Goal: Navigation & Orientation: Find specific page/section

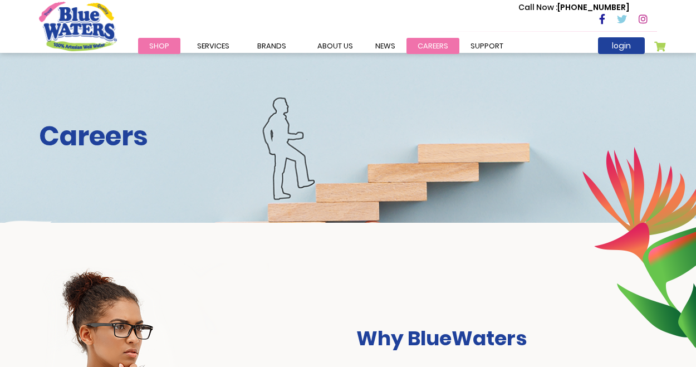
click at [430, 46] on link "careers" at bounding box center [432, 46] width 53 height 16
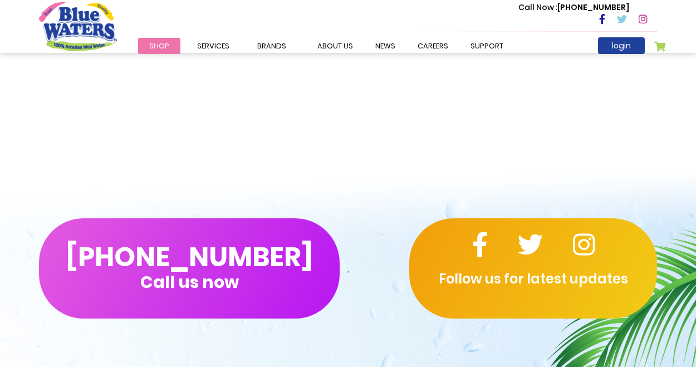
scroll to position [918, 0]
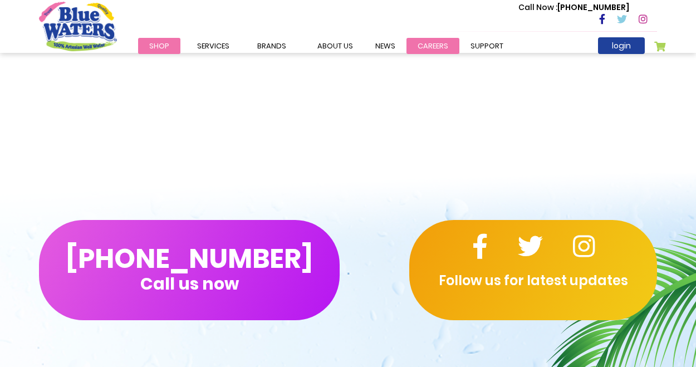
click at [416, 45] on link "careers" at bounding box center [432, 46] width 53 height 16
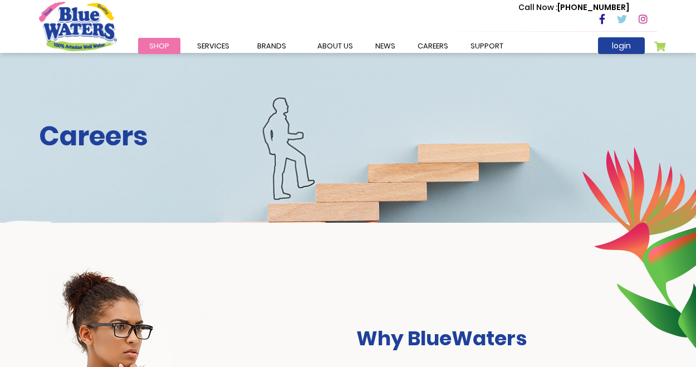
click at [112, 133] on h2 "Careers" at bounding box center [348, 136] width 618 height 32
click at [287, 203] on div "Careers" at bounding box center [348, 138] width 696 height 170
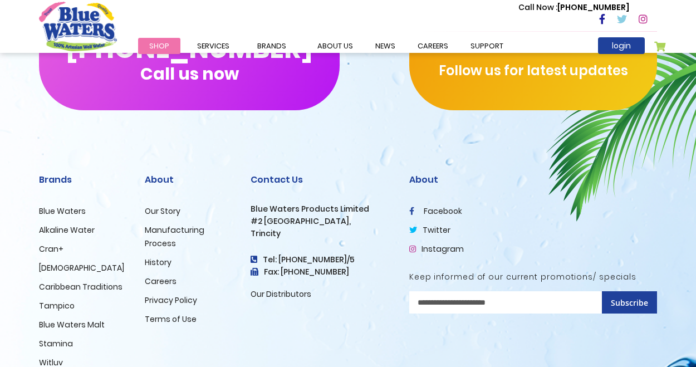
scroll to position [1131, 0]
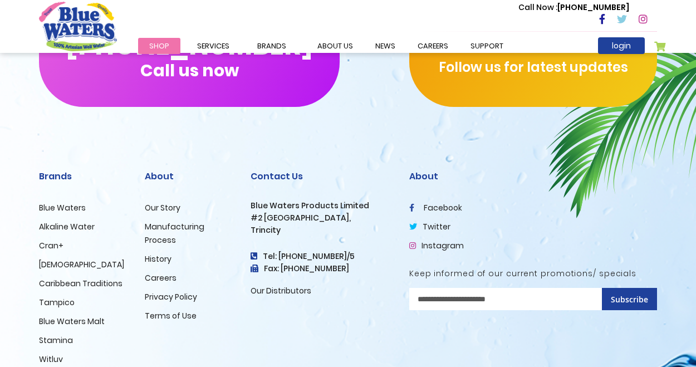
click at [154, 280] on link "Careers" at bounding box center [161, 277] width 32 height 11
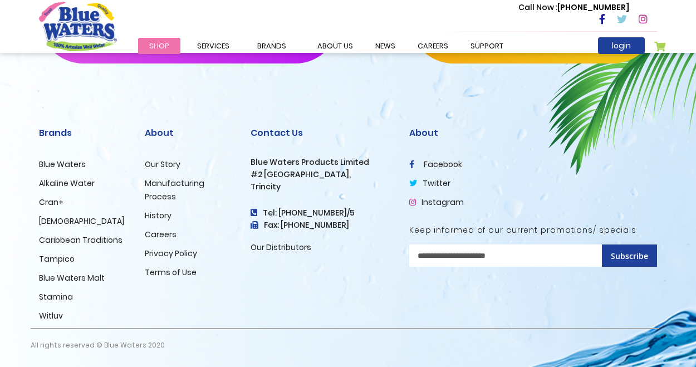
scroll to position [1174, 0]
click at [69, 157] on li "Blue Waters" at bounding box center [83, 163] width 89 height 13
click at [66, 164] on link "Blue Waters" at bounding box center [62, 164] width 47 height 11
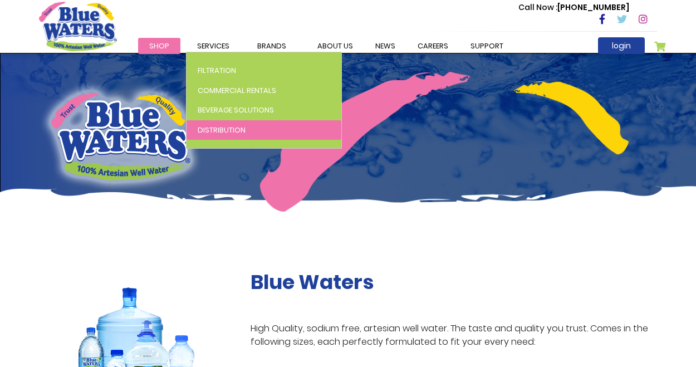
click at [225, 131] on span "Distribution" at bounding box center [222, 130] width 48 height 11
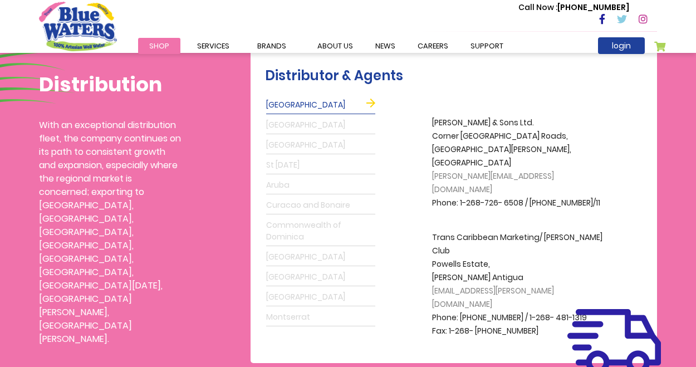
scroll to position [306, 0]
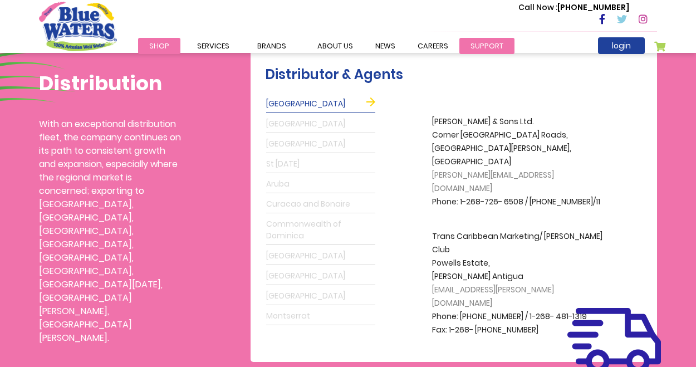
click at [471, 43] on link "support" at bounding box center [486, 46] width 55 height 16
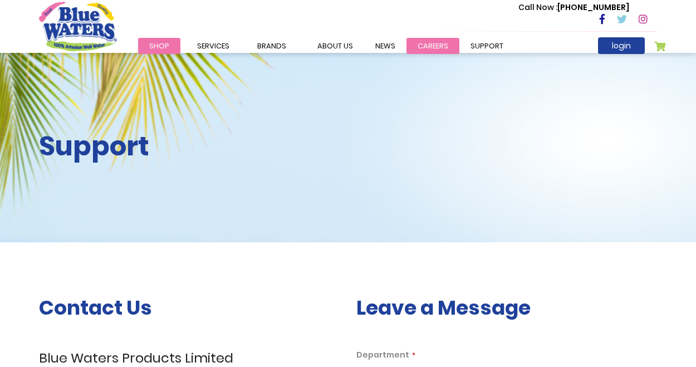
click at [433, 45] on link "careers" at bounding box center [432, 46] width 53 height 16
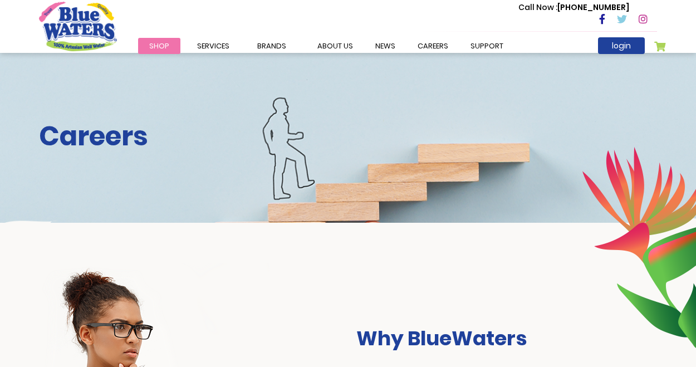
click at [335, 177] on div "Careers" at bounding box center [348, 138] width 696 height 170
click at [335, 191] on div "Careers" at bounding box center [348, 138] width 696 height 170
click at [302, 175] on div "Careers" at bounding box center [348, 138] width 696 height 170
click at [104, 141] on h2 "Careers" at bounding box center [348, 136] width 618 height 32
click at [361, 141] on h2 "Careers" at bounding box center [348, 136] width 618 height 32
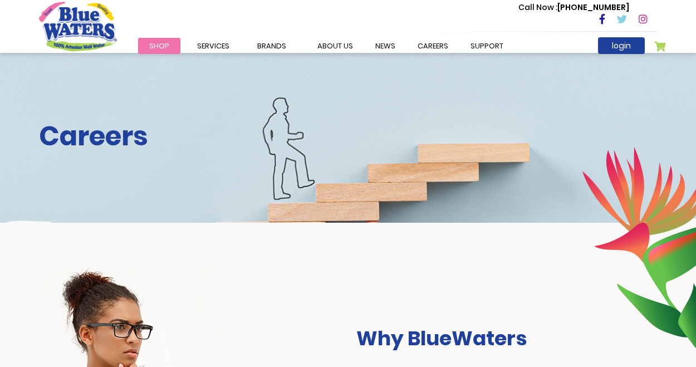
click at [361, 141] on h2 "Careers" at bounding box center [348, 136] width 618 height 32
click at [554, 141] on h2 "Careers" at bounding box center [348, 136] width 618 height 32
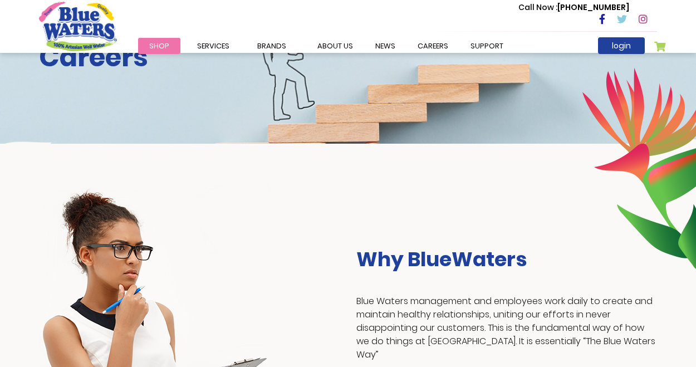
scroll to position [101, 0]
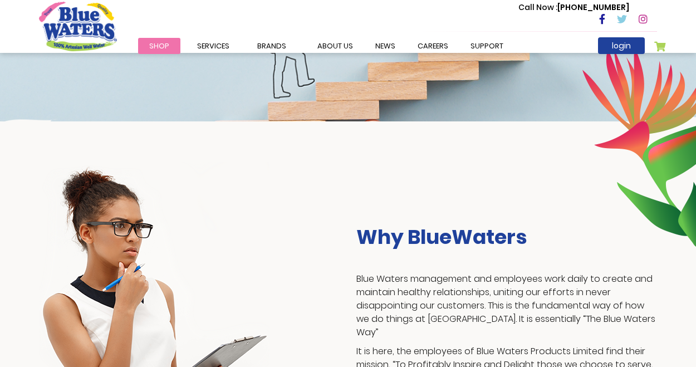
click at [518, 201] on div "Why BlueWaters Blue Waters management and employees work daily to create and ma…" at bounding box center [348, 307] width 634 height 291
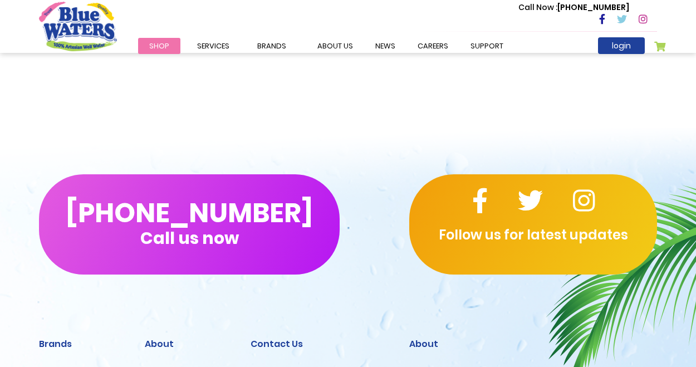
scroll to position [965, 0]
